Goal: Transaction & Acquisition: Purchase product/service

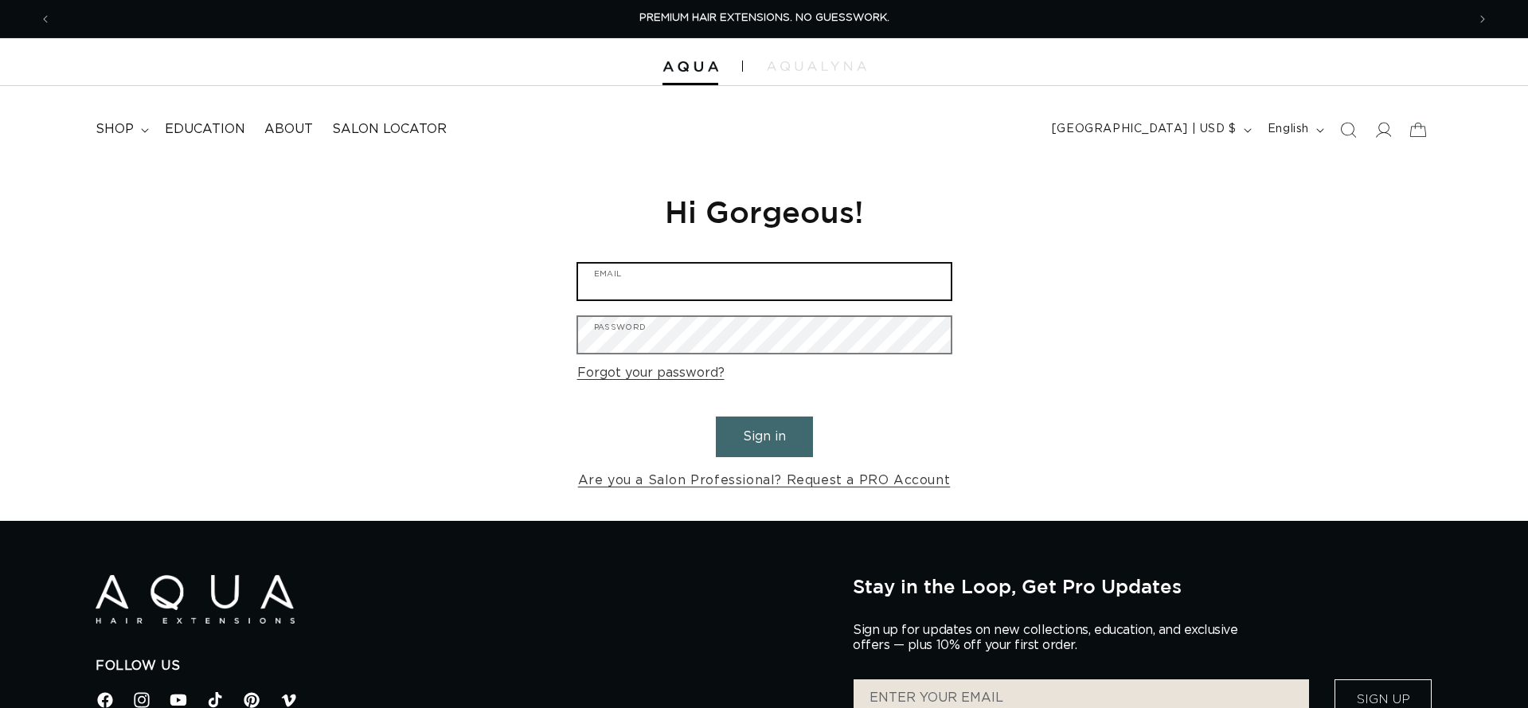
type input "barry@moxyspa.com"
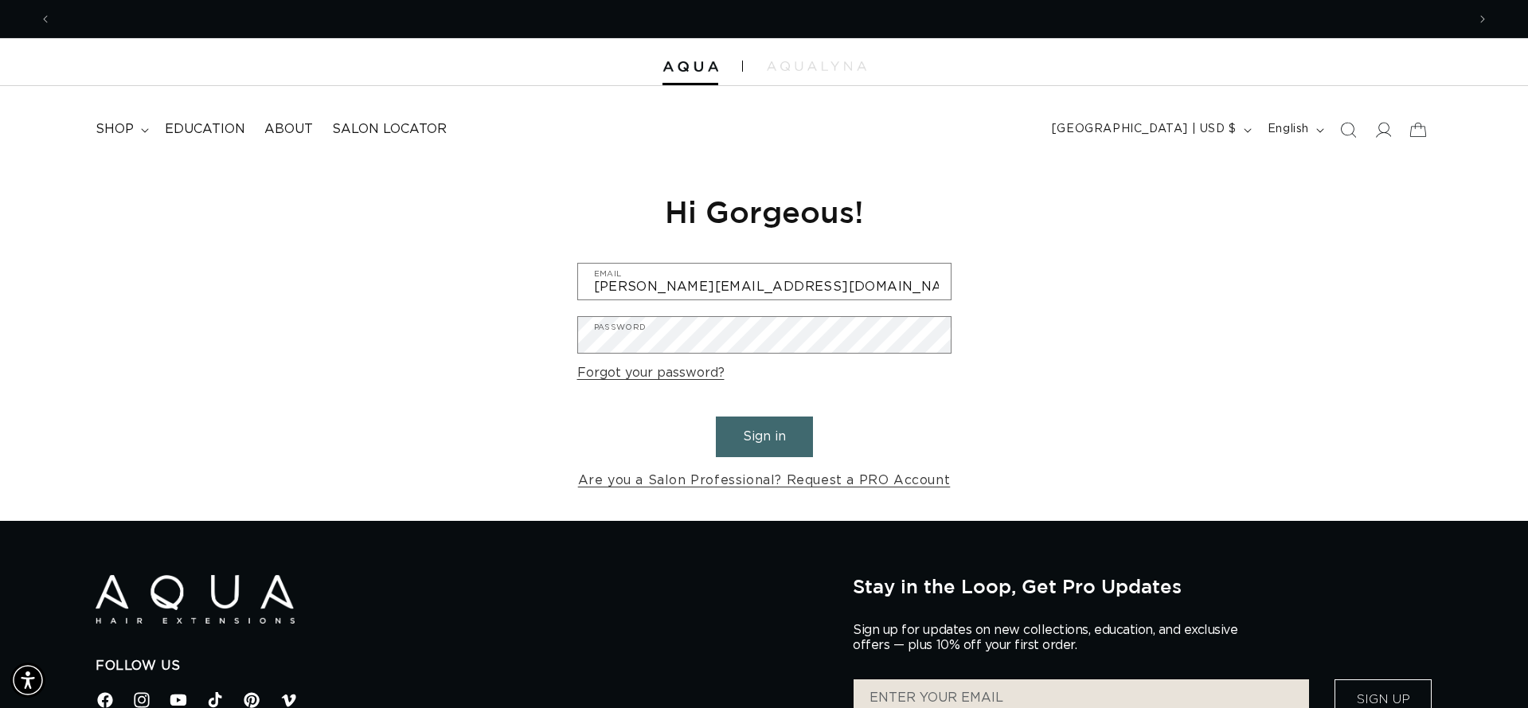
click at [750, 428] on button "Sign in" at bounding box center [764, 436] width 97 height 41
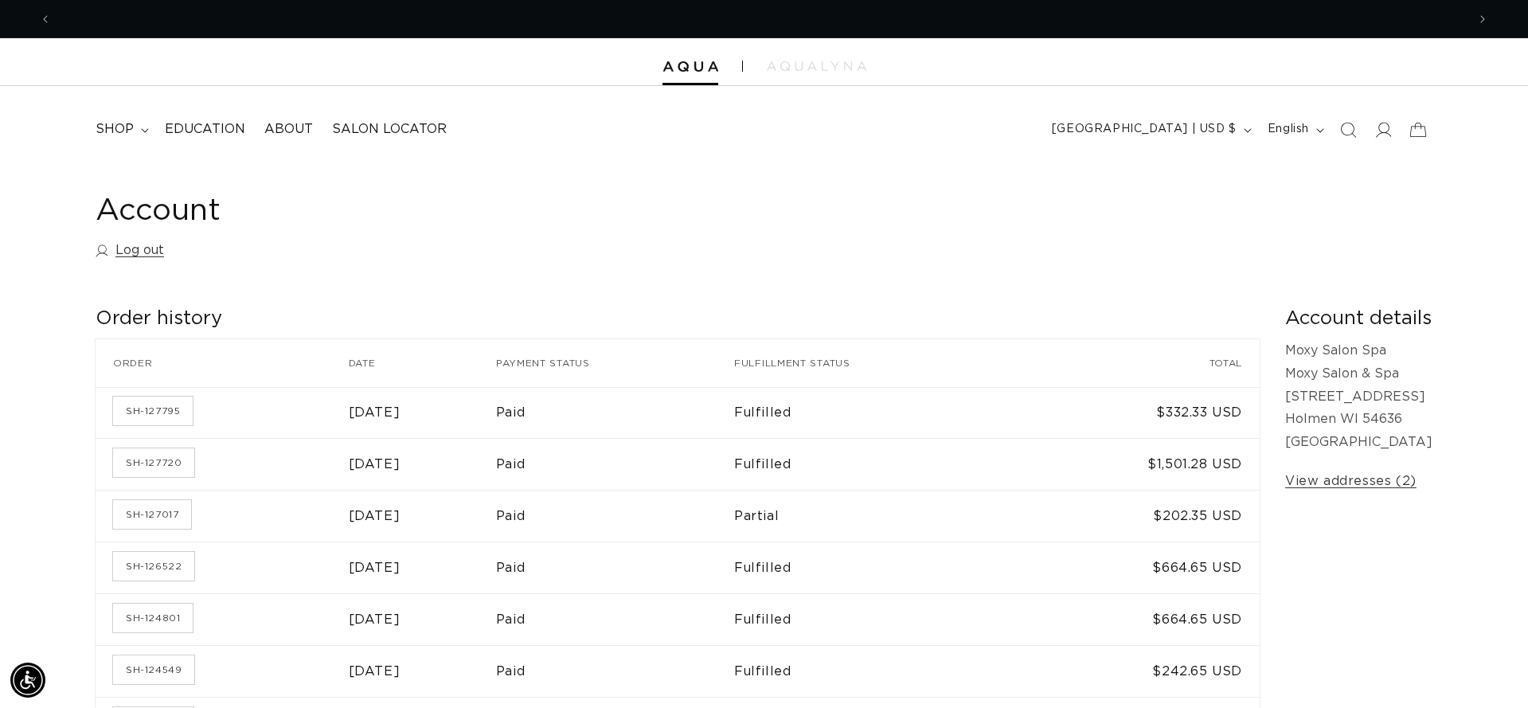
scroll to position [0, 1415]
click at [125, 131] on span "shop" at bounding box center [115, 129] width 38 height 17
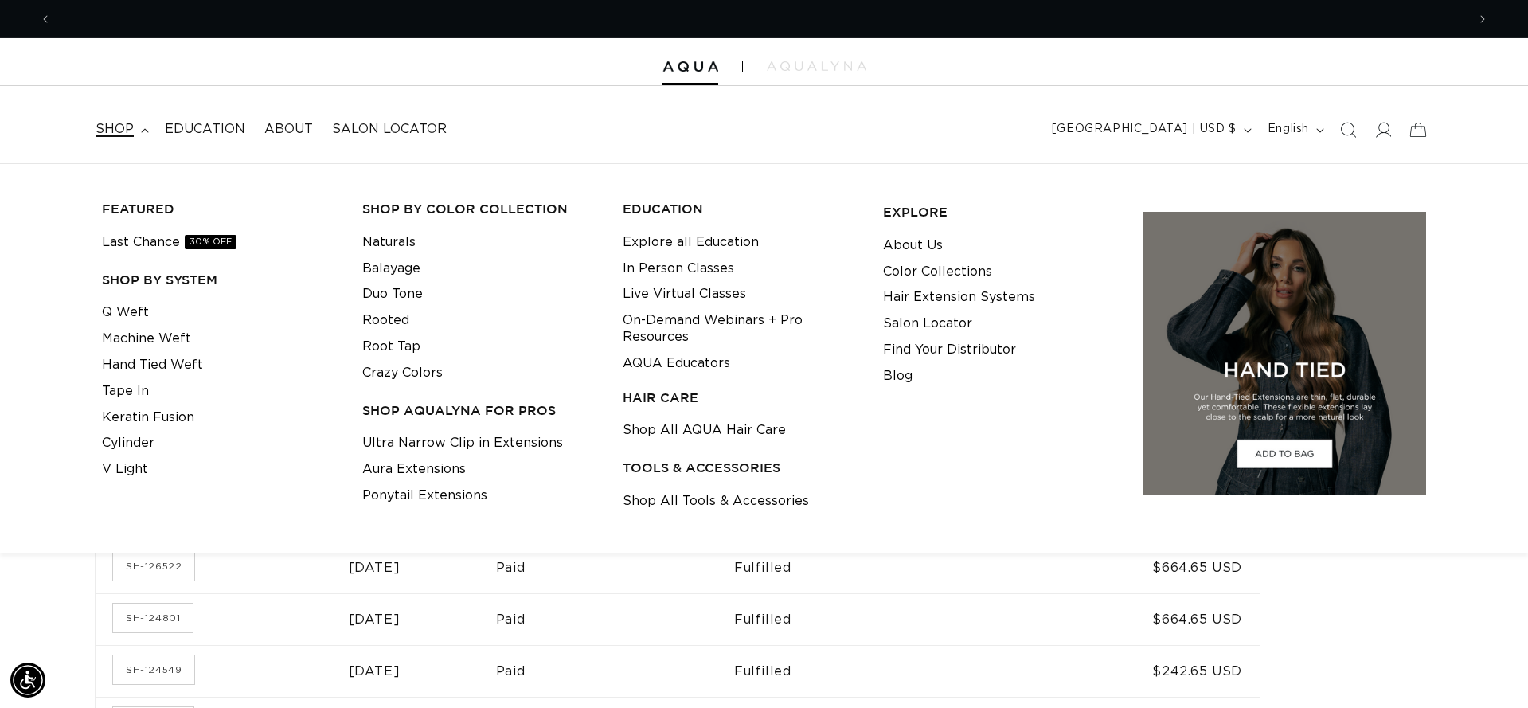
scroll to position [0, 2829]
click at [136, 413] on link "Keratin Fusion" at bounding box center [148, 417] width 92 height 26
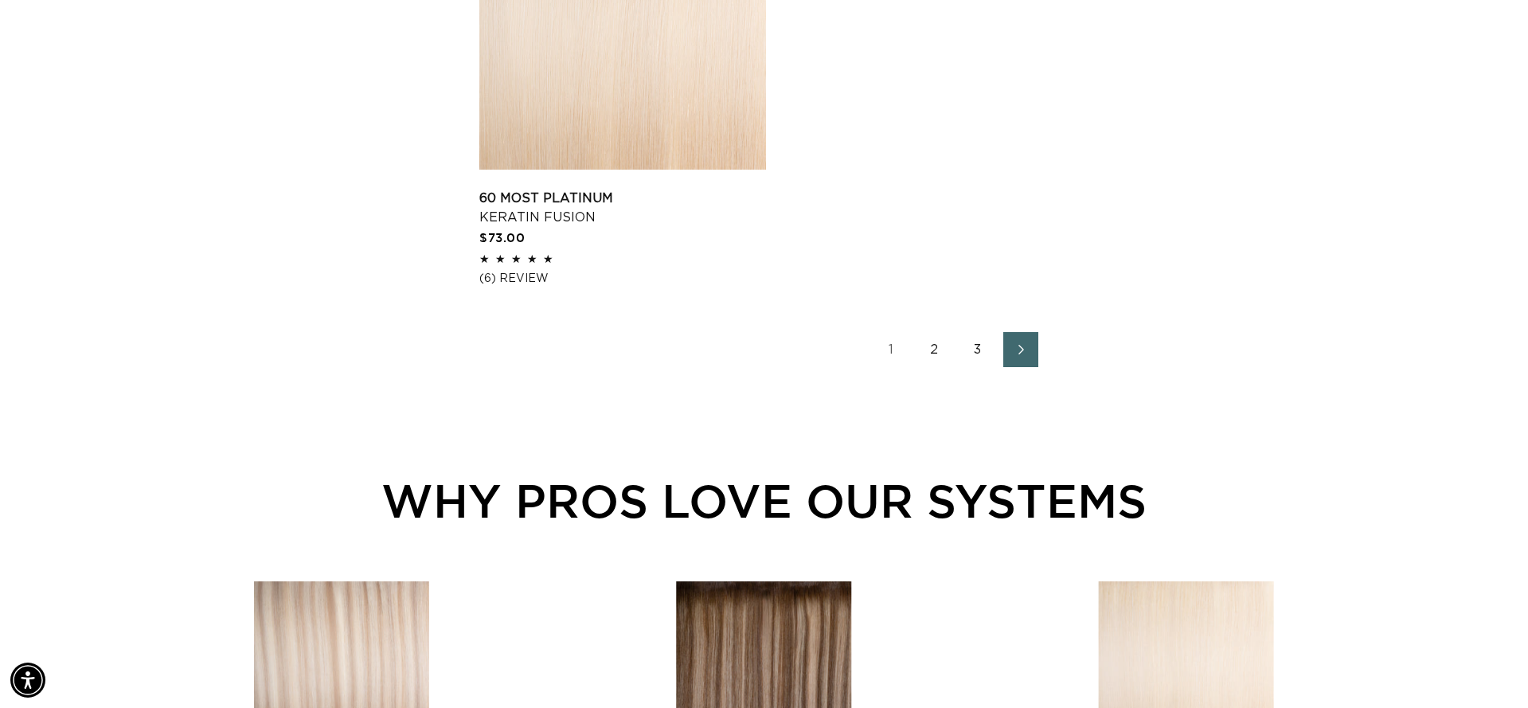
scroll to position [2766, 0]
click at [1009, 366] on link "Next page" at bounding box center [1020, 348] width 35 height 35
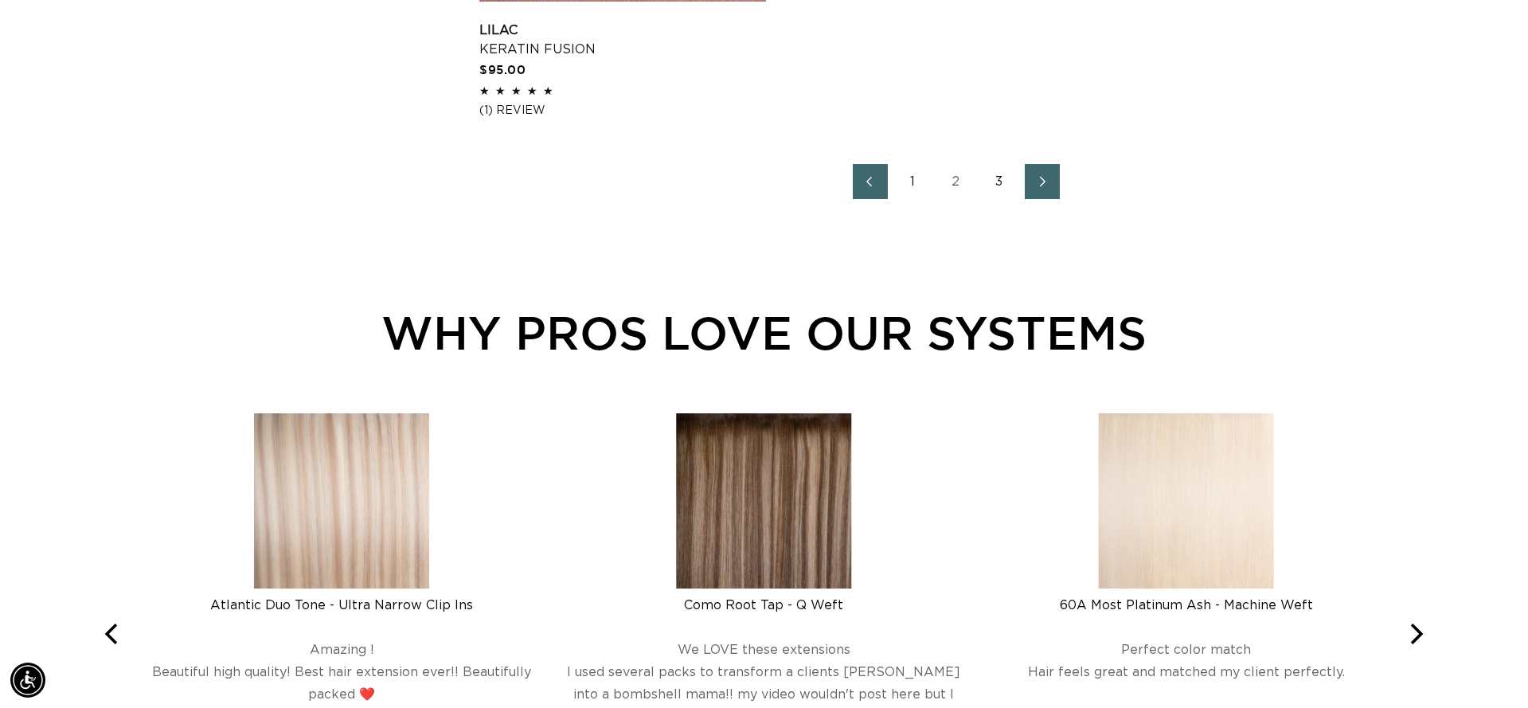
scroll to position [0, 2829]
click at [1047, 187] on icon "Next page" at bounding box center [1042, 181] width 21 height 11
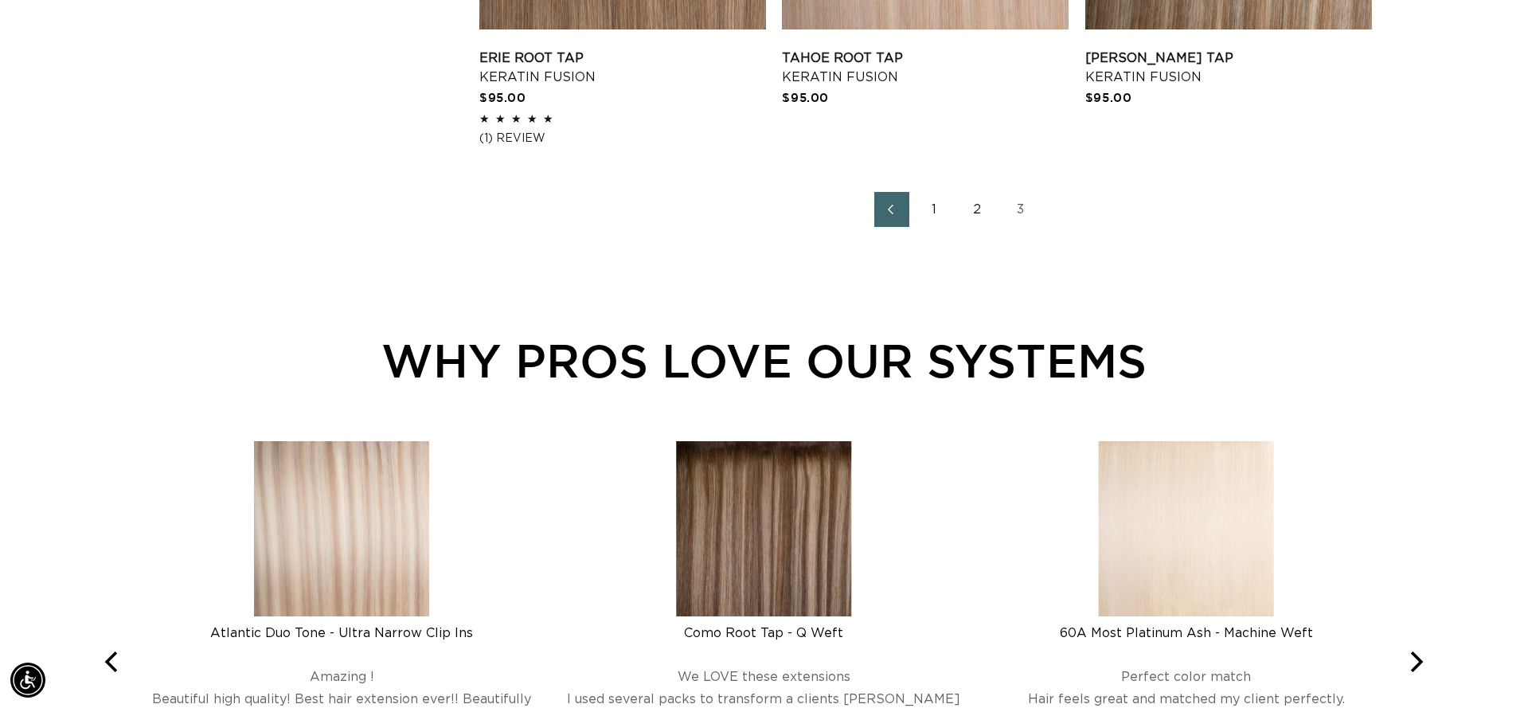
scroll to position [0, 1415]
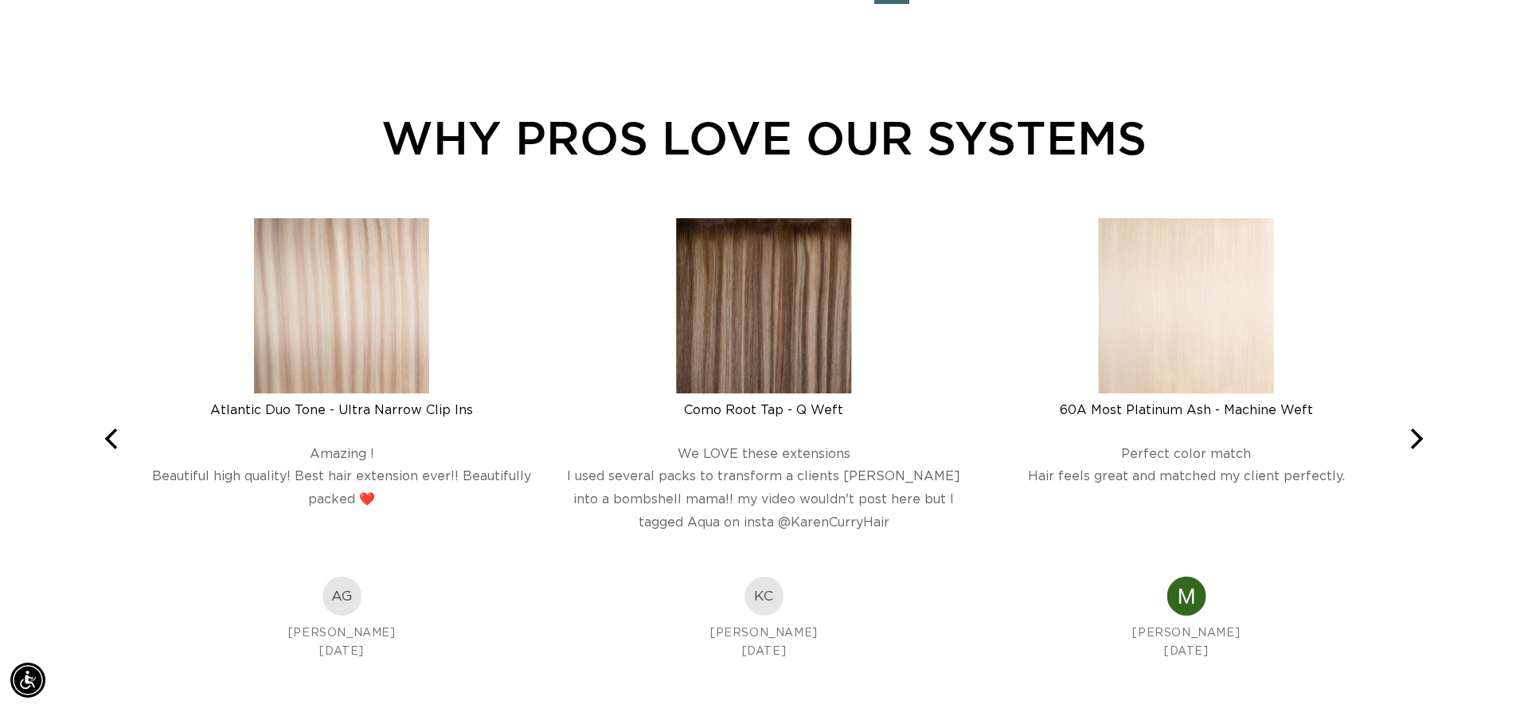
click at [302, 349] on img at bounding box center [341, 305] width 175 height 175
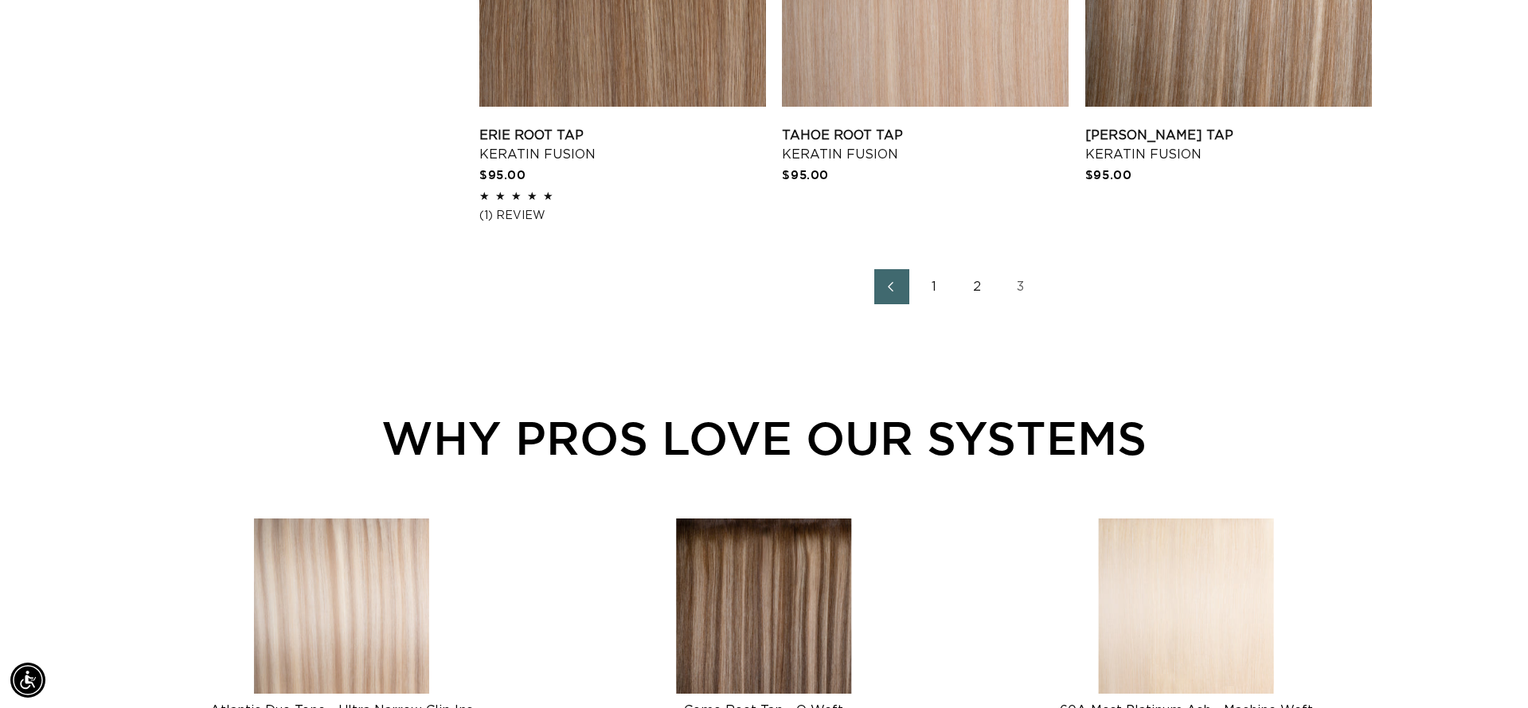
scroll to position [2416, 0]
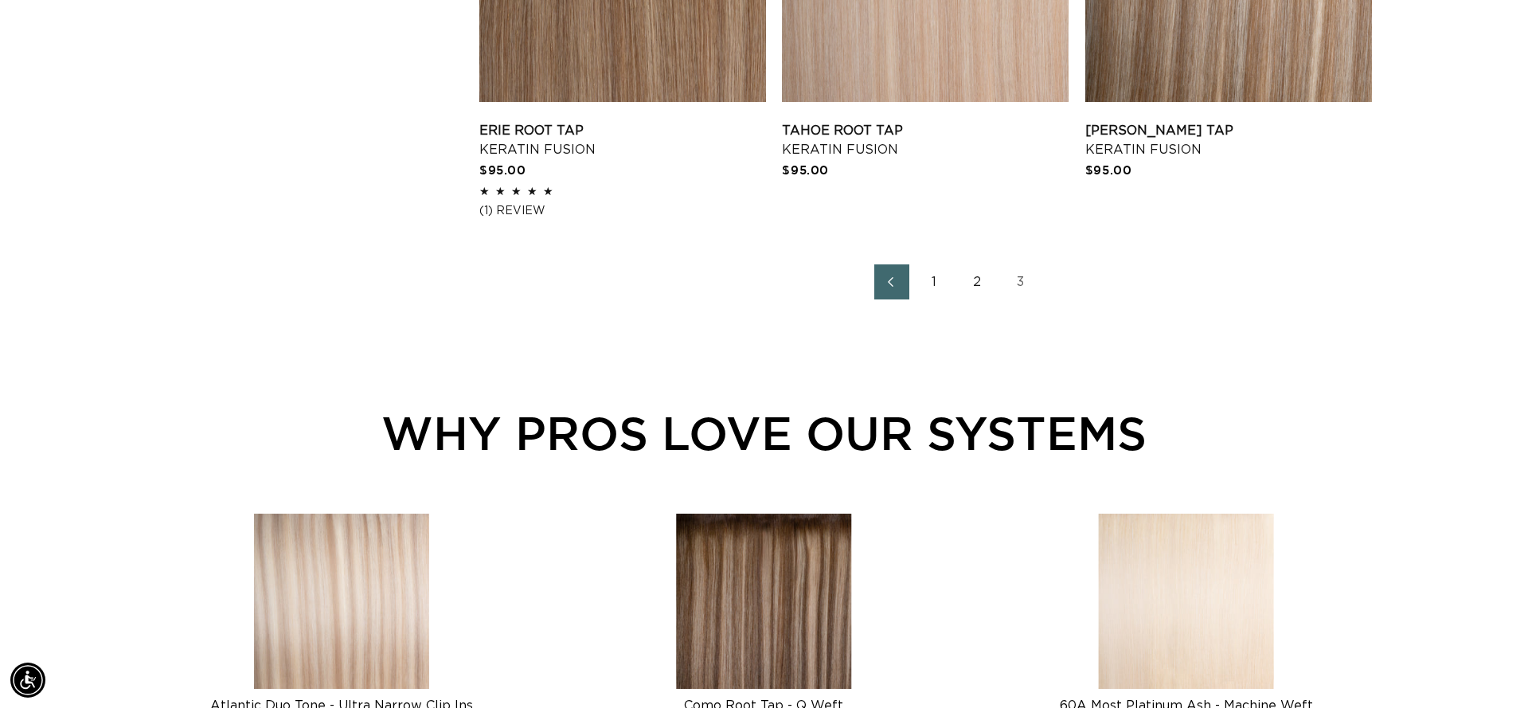
click at [939, 299] on link "1" at bounding box center [934, 281] width 35 height 35
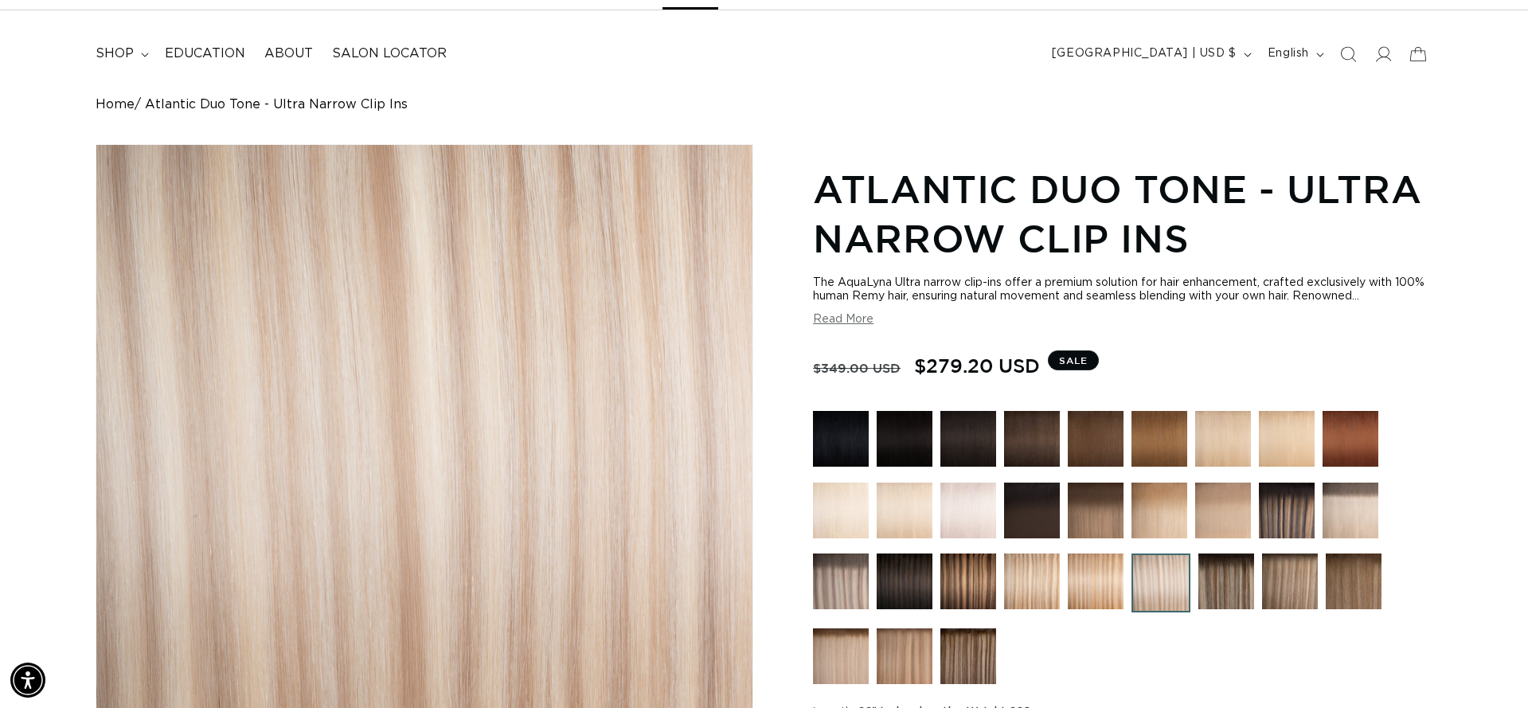
scroll to position [0, 1415]
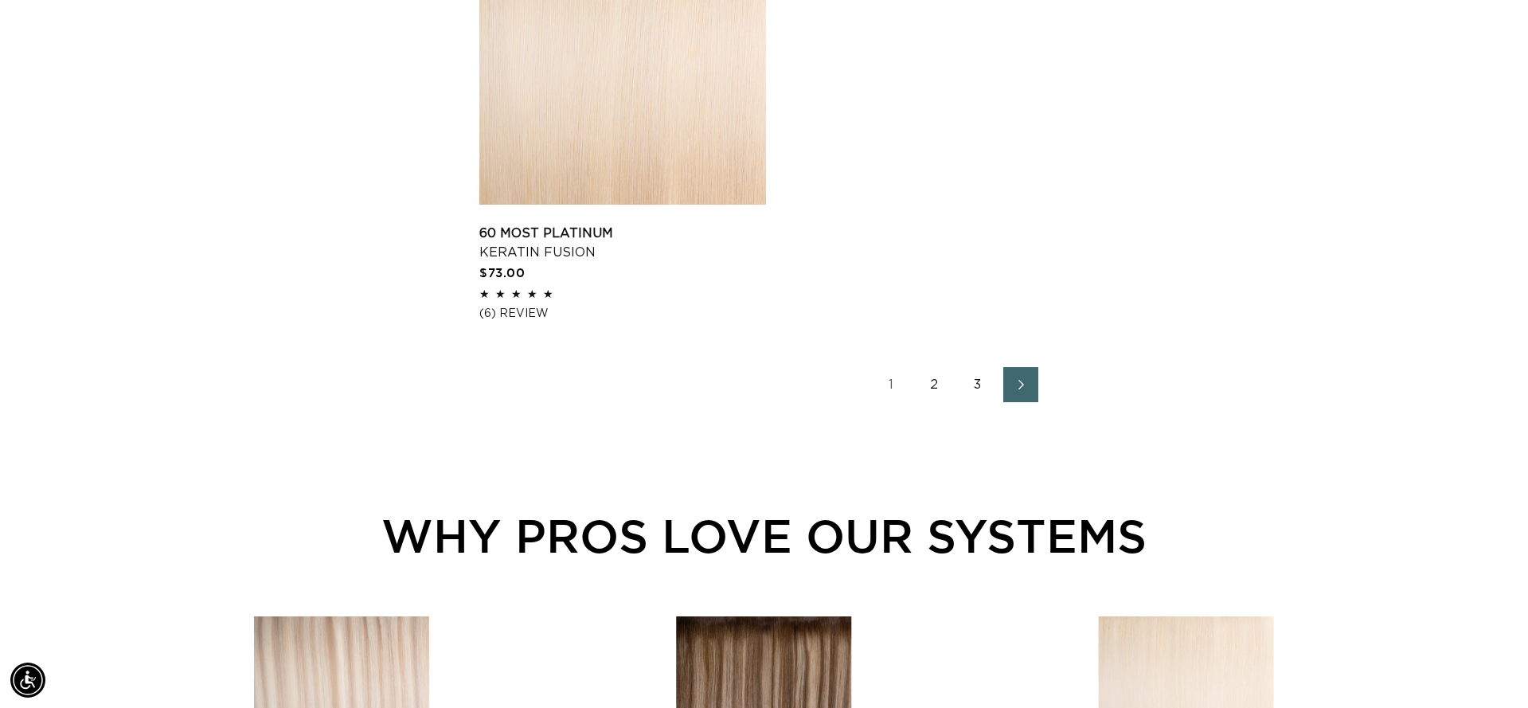
scroll to position [2734, 0]
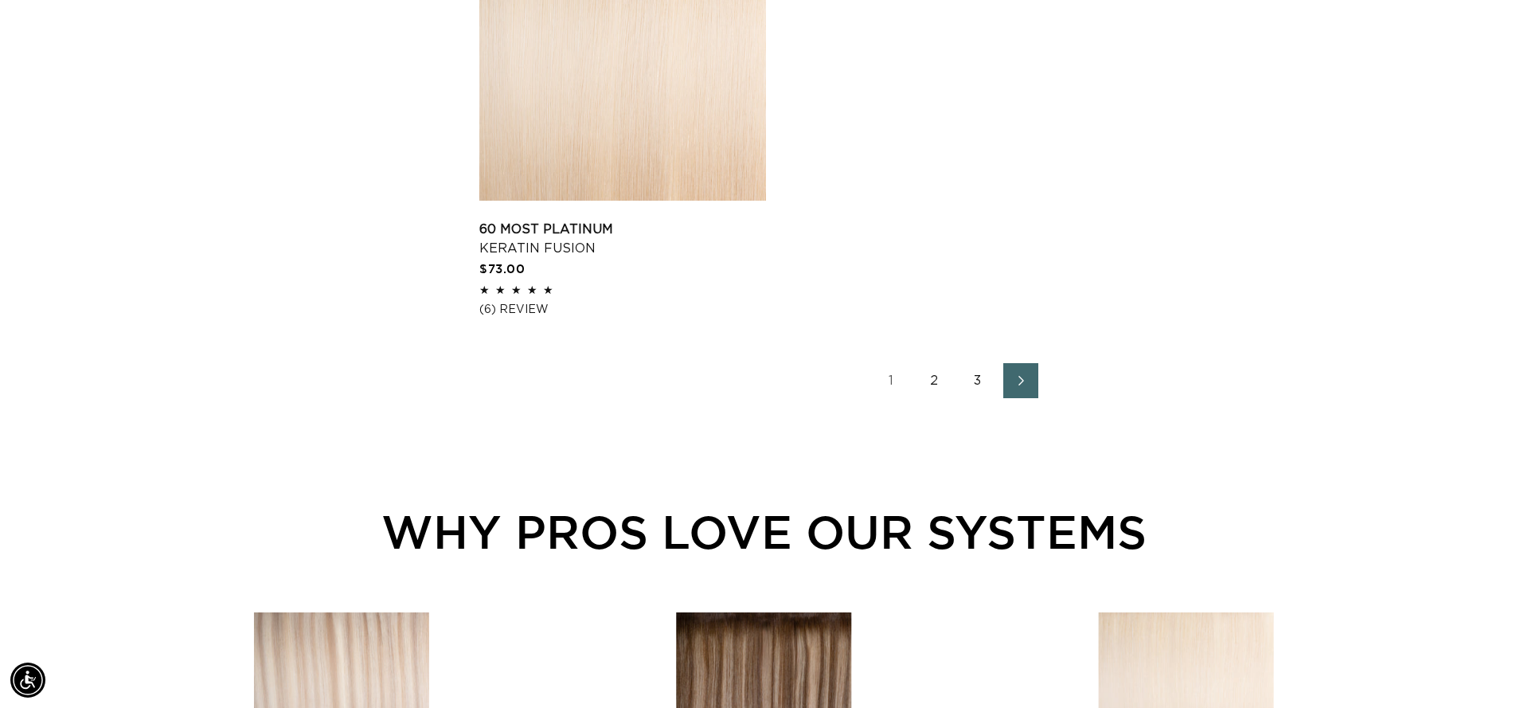
click at [938, 398] on link "2" at bounding box center [934, 380] width 35 height 35
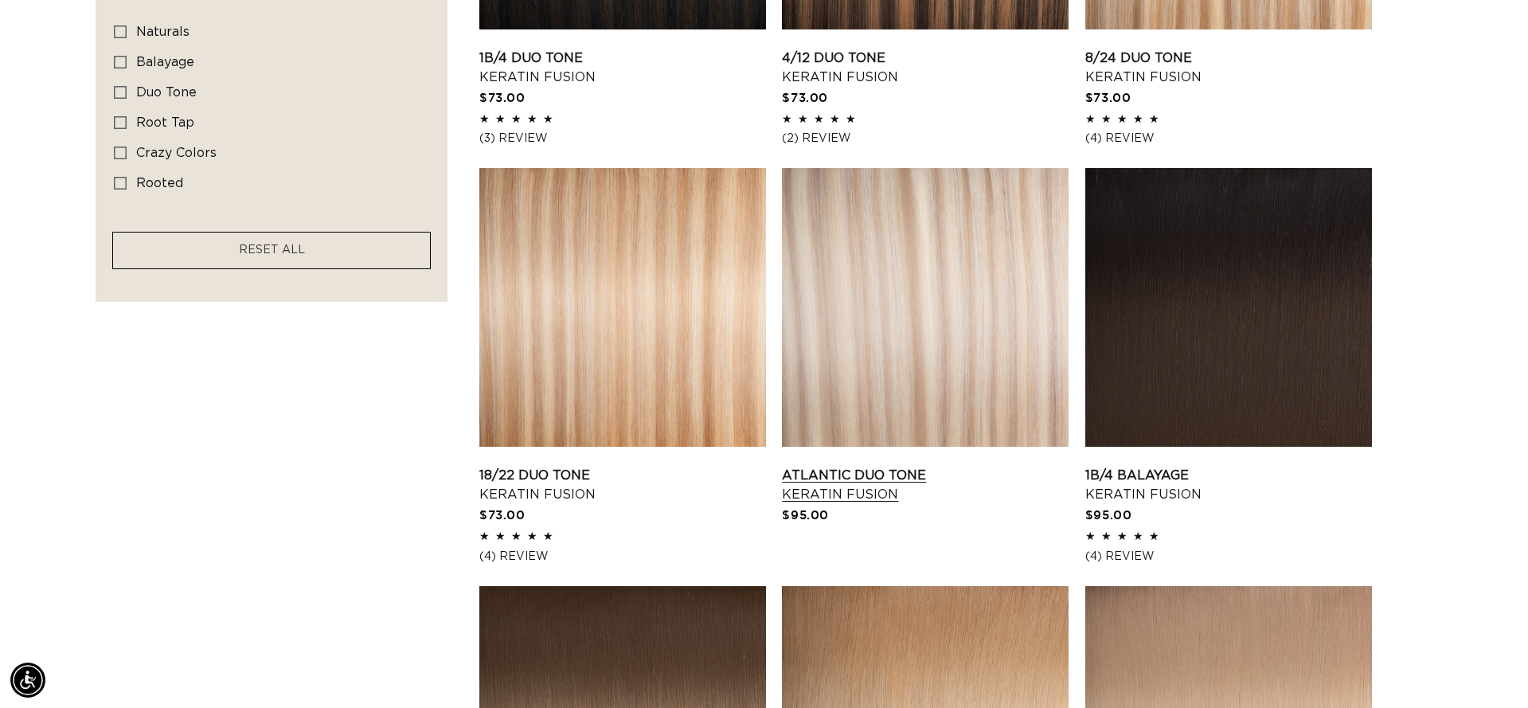
scroll to position [0, 2829]
click at [910, 483] on link "Atlantic Duo Tone Keratin Fusion" at bounding box center [925, 485] width 287 height 38
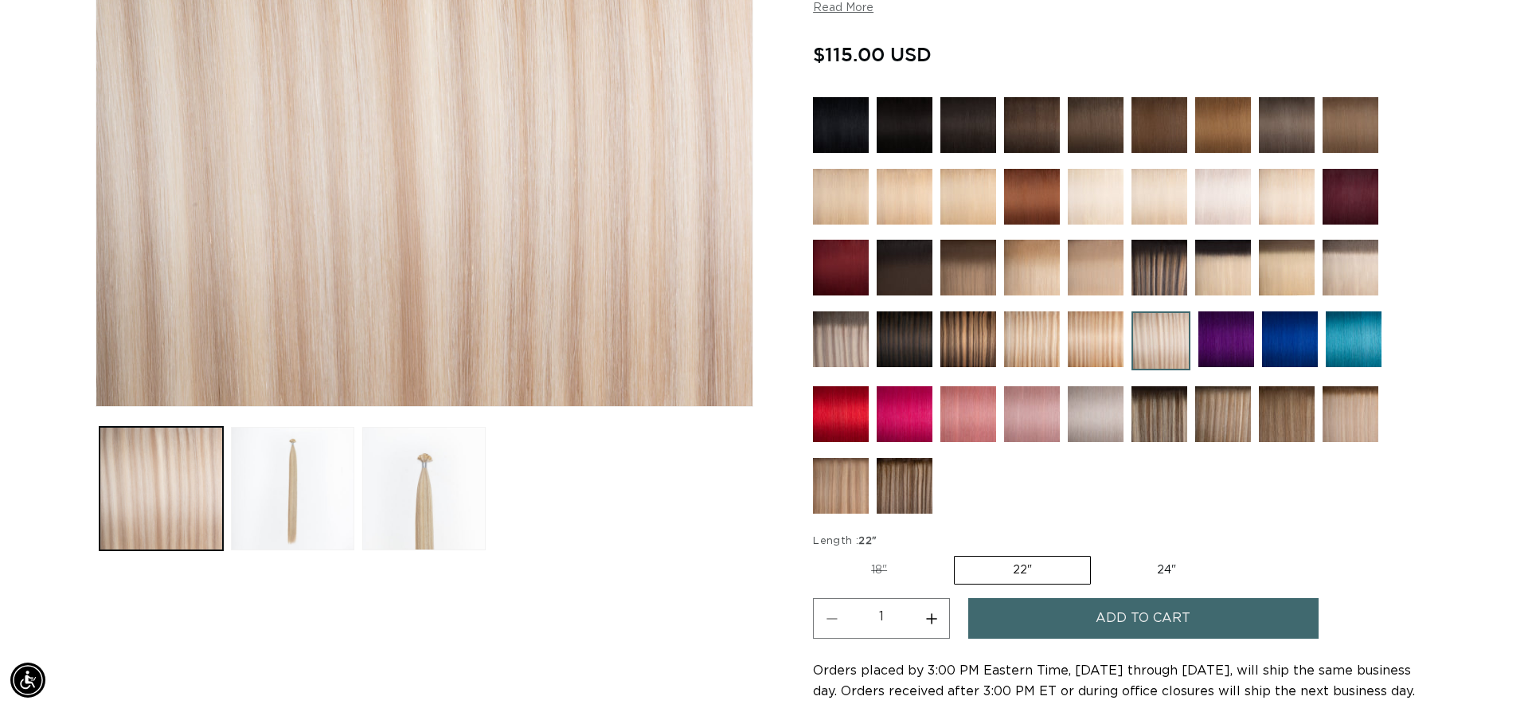
scroll to position [0, 1415]
click at [927, 615] on button "Increase quantity for Atlantic Duo Tone - Keratin Fusion" at bounding box center [931, 618] width 36 height 41
type input "2"
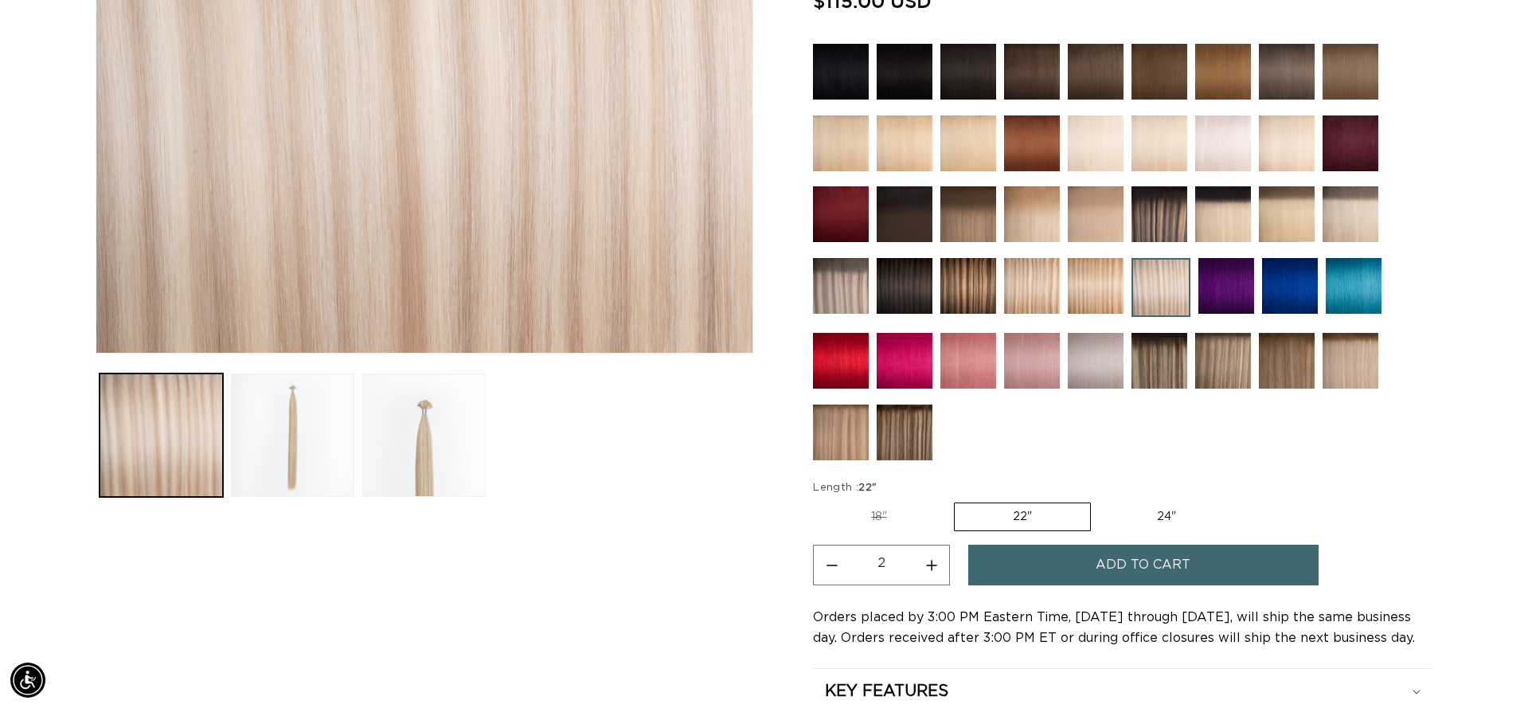
scroll to position [445, 0]
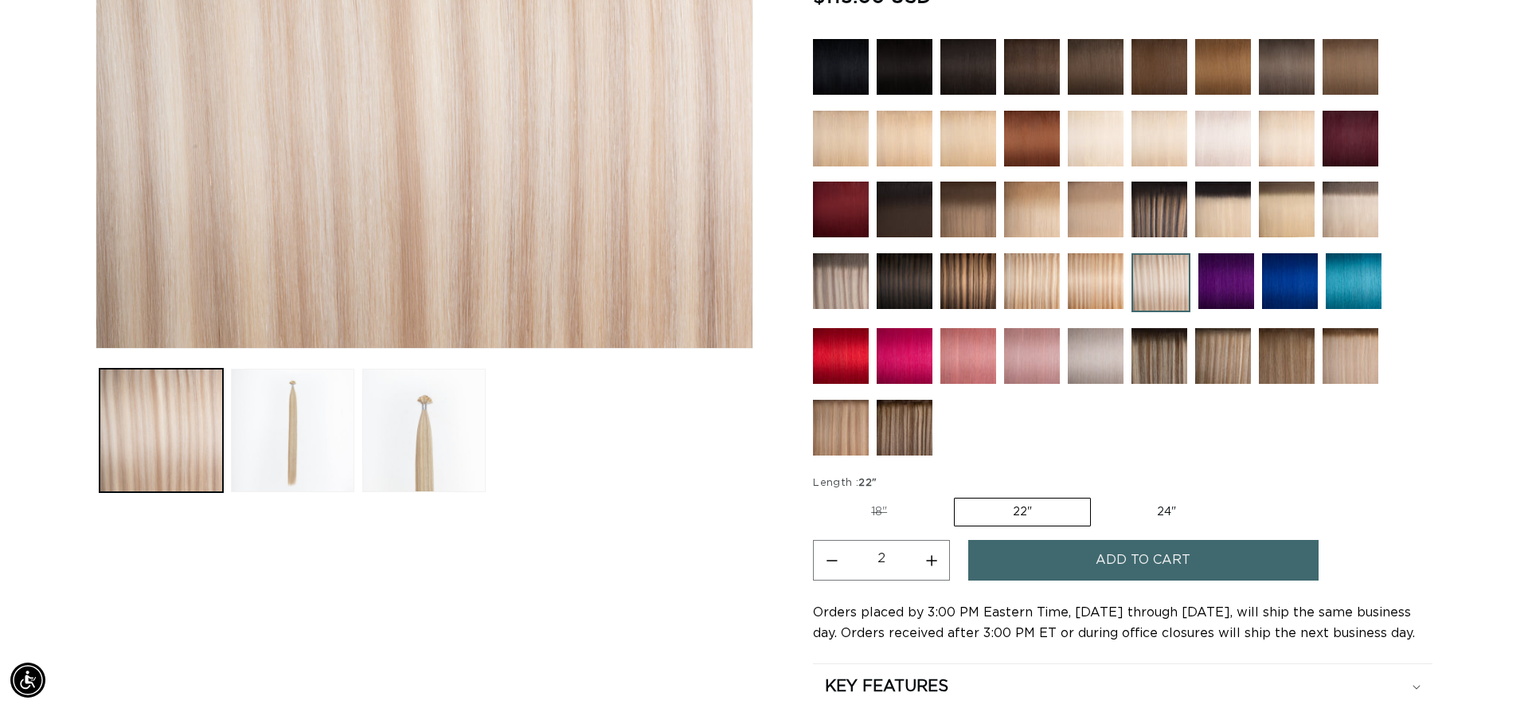
click at [1107, 559] on span "Add to cart" at bounding box center [1142, 560] width 95 height 41
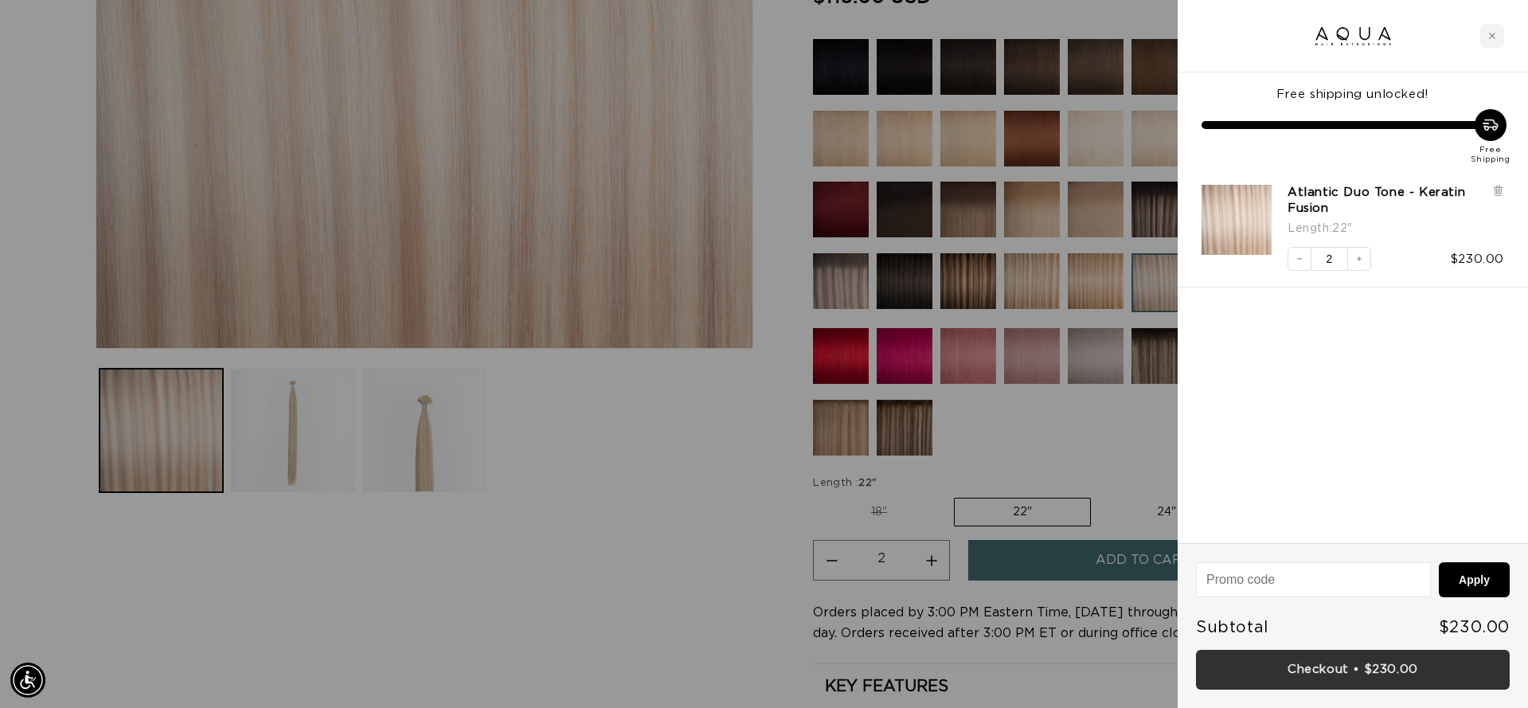
scroll to position [0, 1415]
click at [1262, 657] on link "Checkout • $230.00" at bounding box center [1353, 670] width 314 height 41
